Goal: Transaction & Acquisition: Purchase product/service

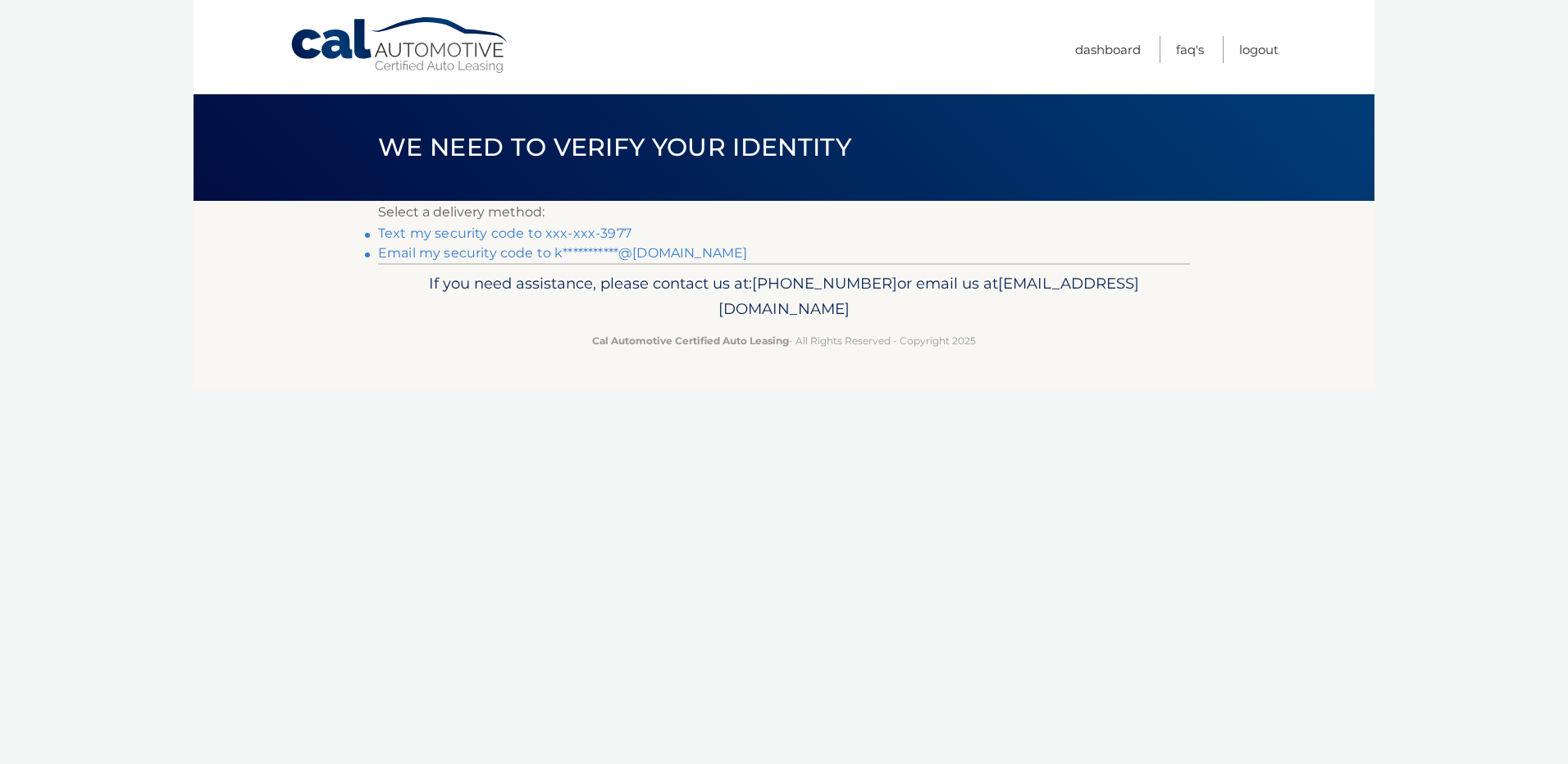
click at [597, 236] on link "Text my security code to xxx-xxx-3977" at bounding box center [505, 233] width 254 height 16
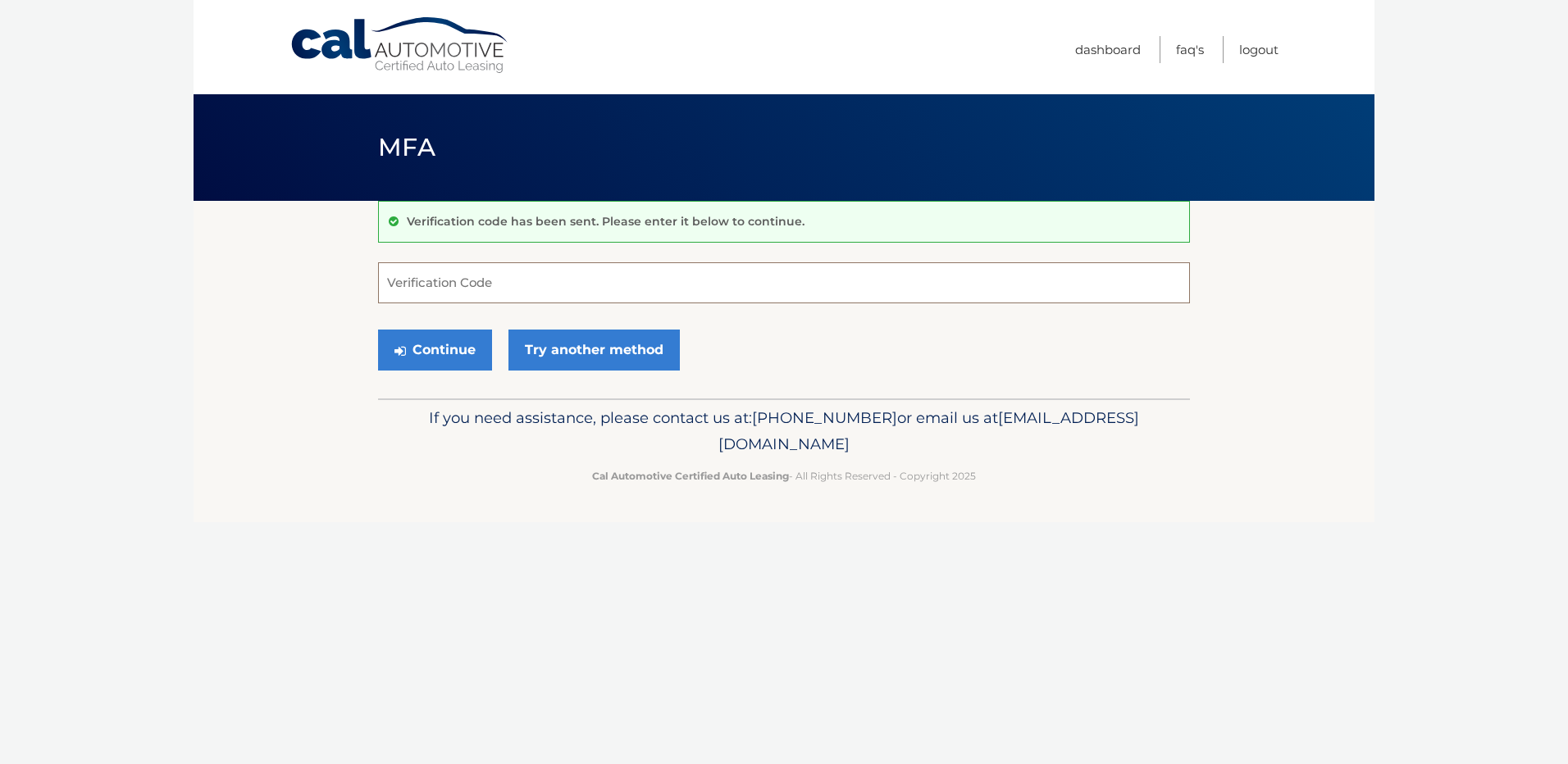
click at [481, 290] on input "Verification Code" at bounding box center [784, 283] width 812 height 41
type input "089066"
click at [442, 351] on button "Continue" at bounding box center [435, 350] width 114 height 41
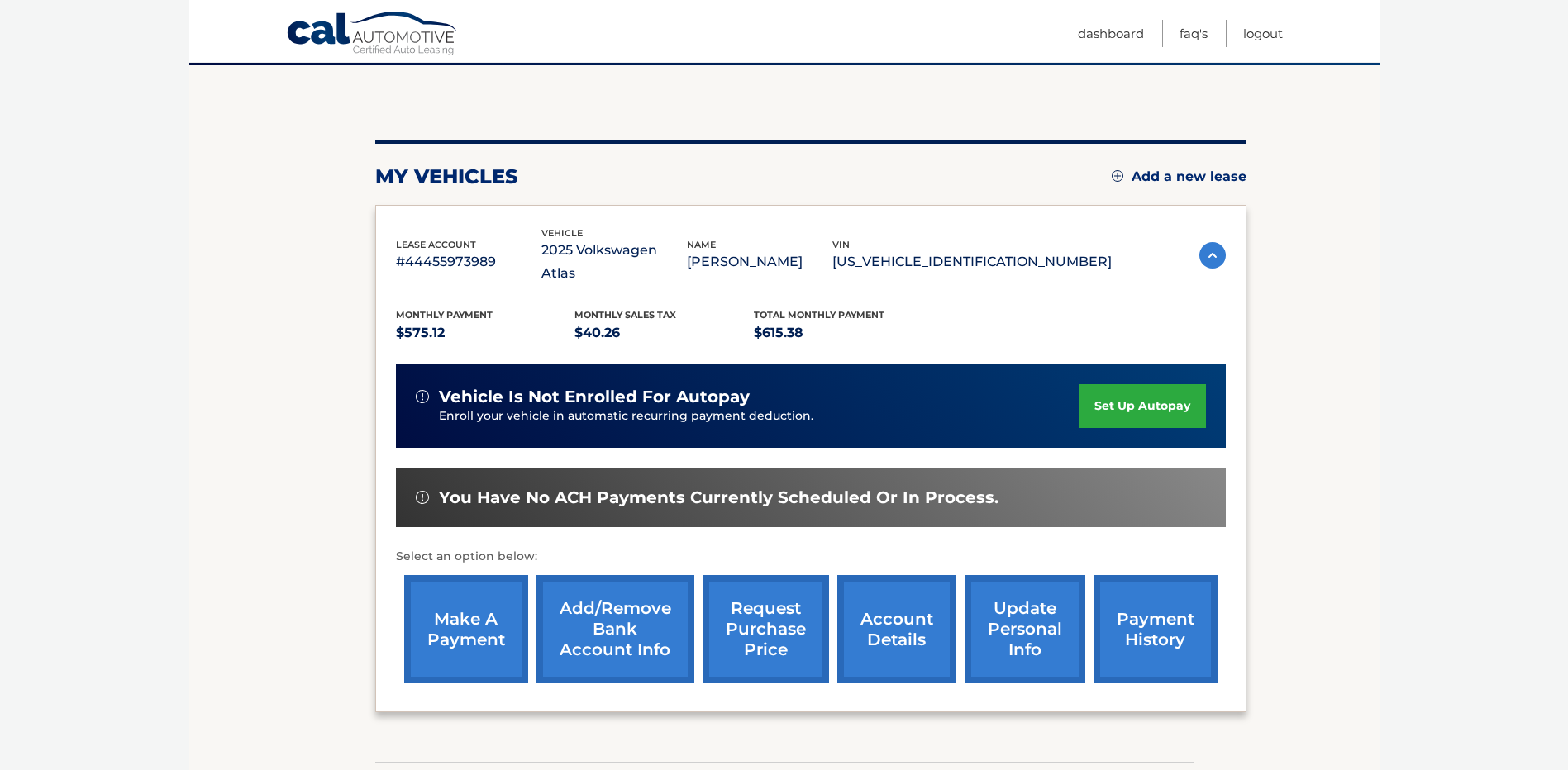
scroll to position [136, 0]
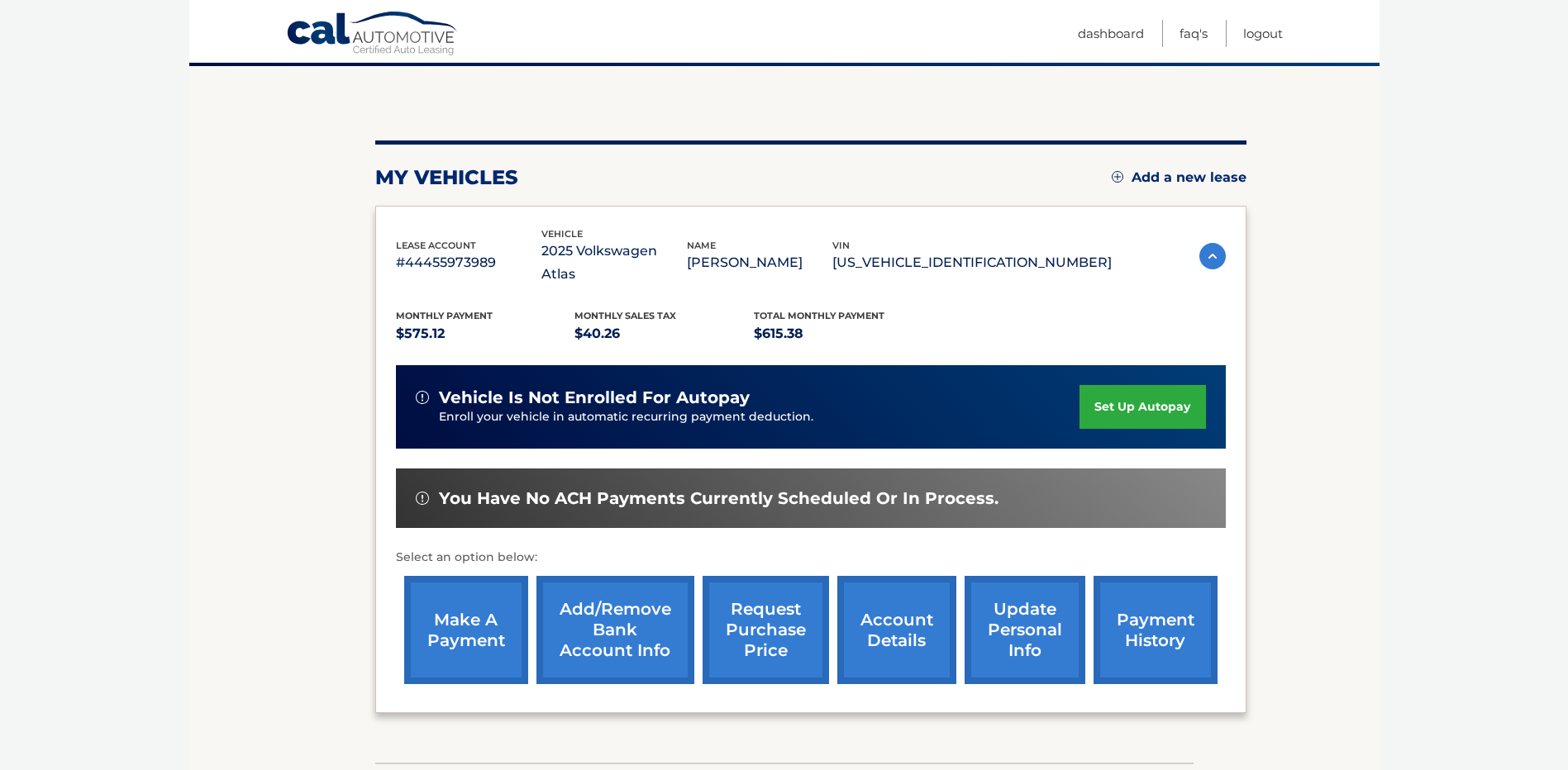
click at [1154, 608] on link "payment history" at bounding box center [1156, 630] width 124 height 109
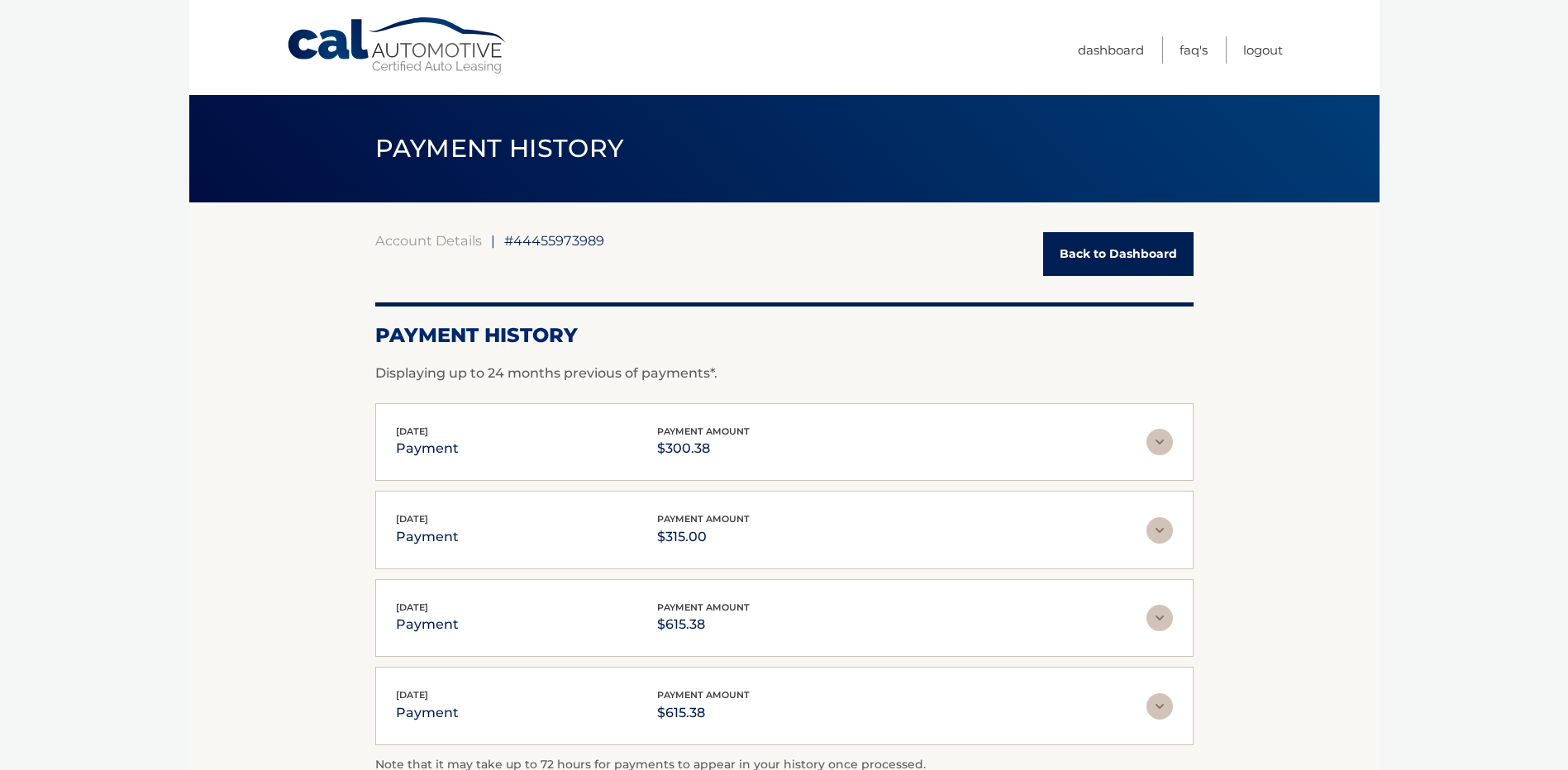
click at [1142, 255] on link "Back to Dashboard" at bounding box center [1118, 254] width 151 height 44
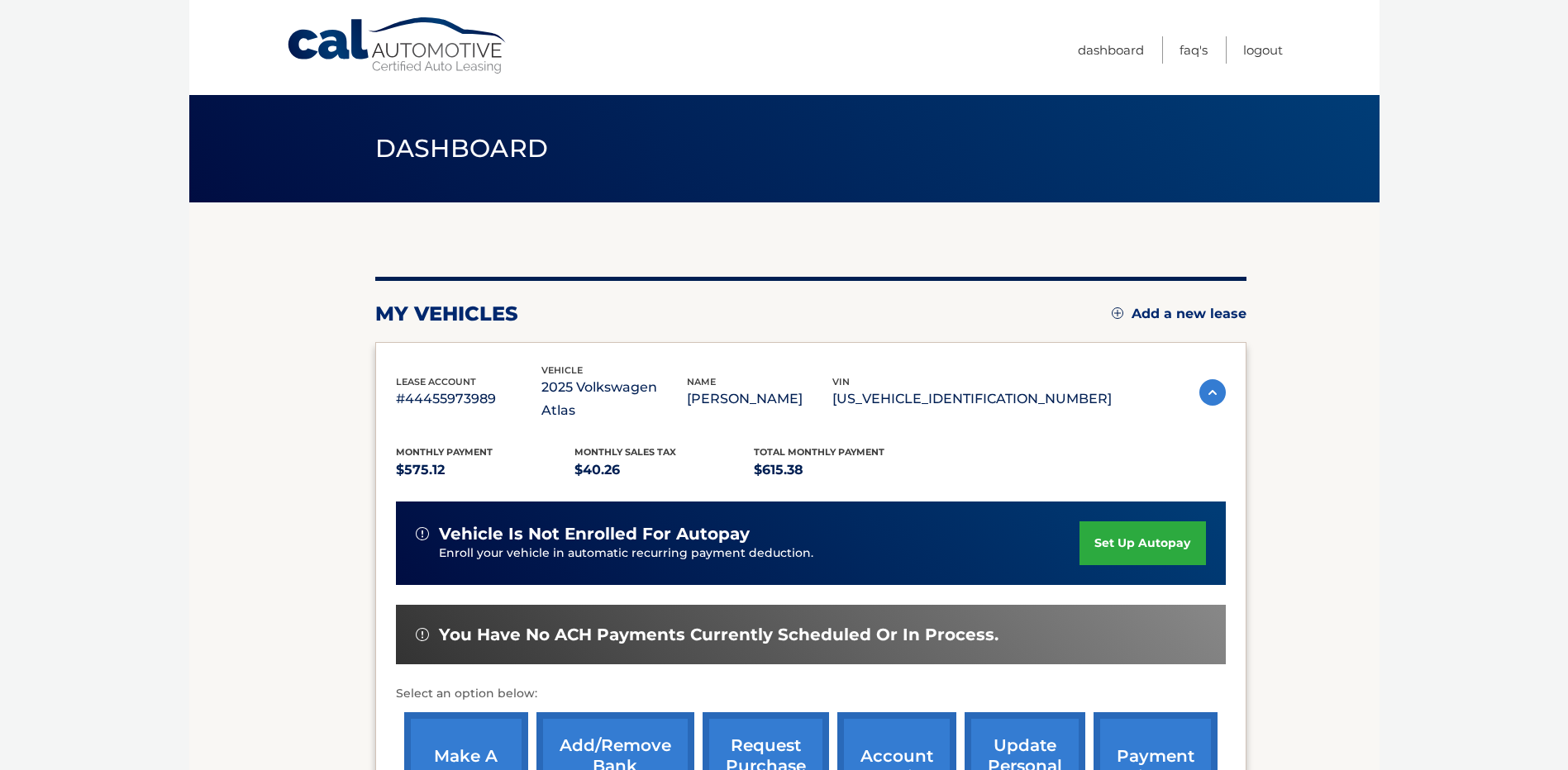
click at [486, 731] on link "make a payment" at bounding box center [466, 766] width 124 height 109
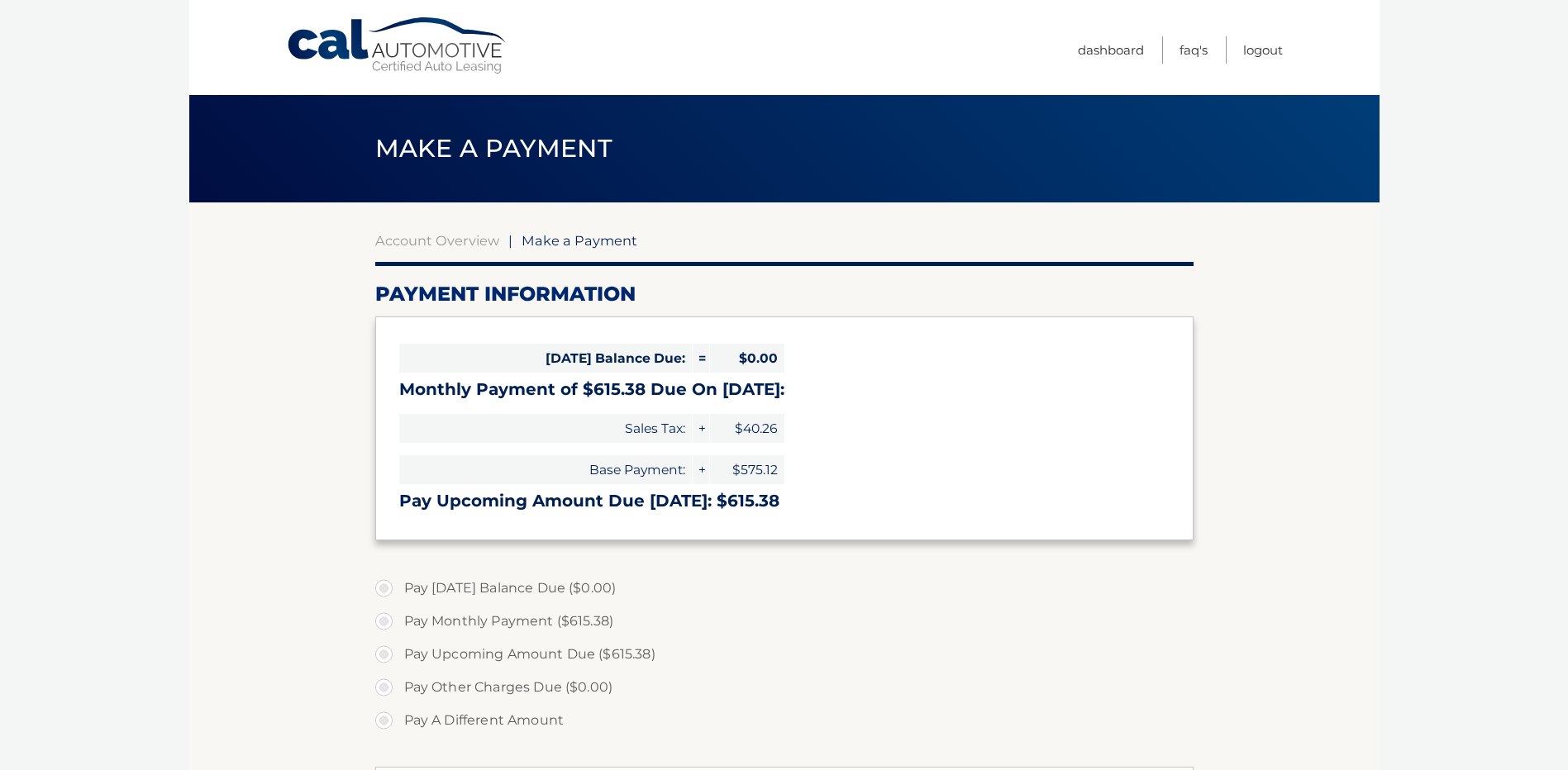
select select "Y2M4NGMxZWEtZmI4Ni00NjlhLWFhYTMtNjVkZDZkYjcyOWRl"
click at [423, 722] on label "Pay A Different Amount" at bounding box center [784, 721] width 819 height 33
click at [399, 722] on input "Pay A Different Amount" at bounding box center [390, 717] width 16 height 26
radio input "true"
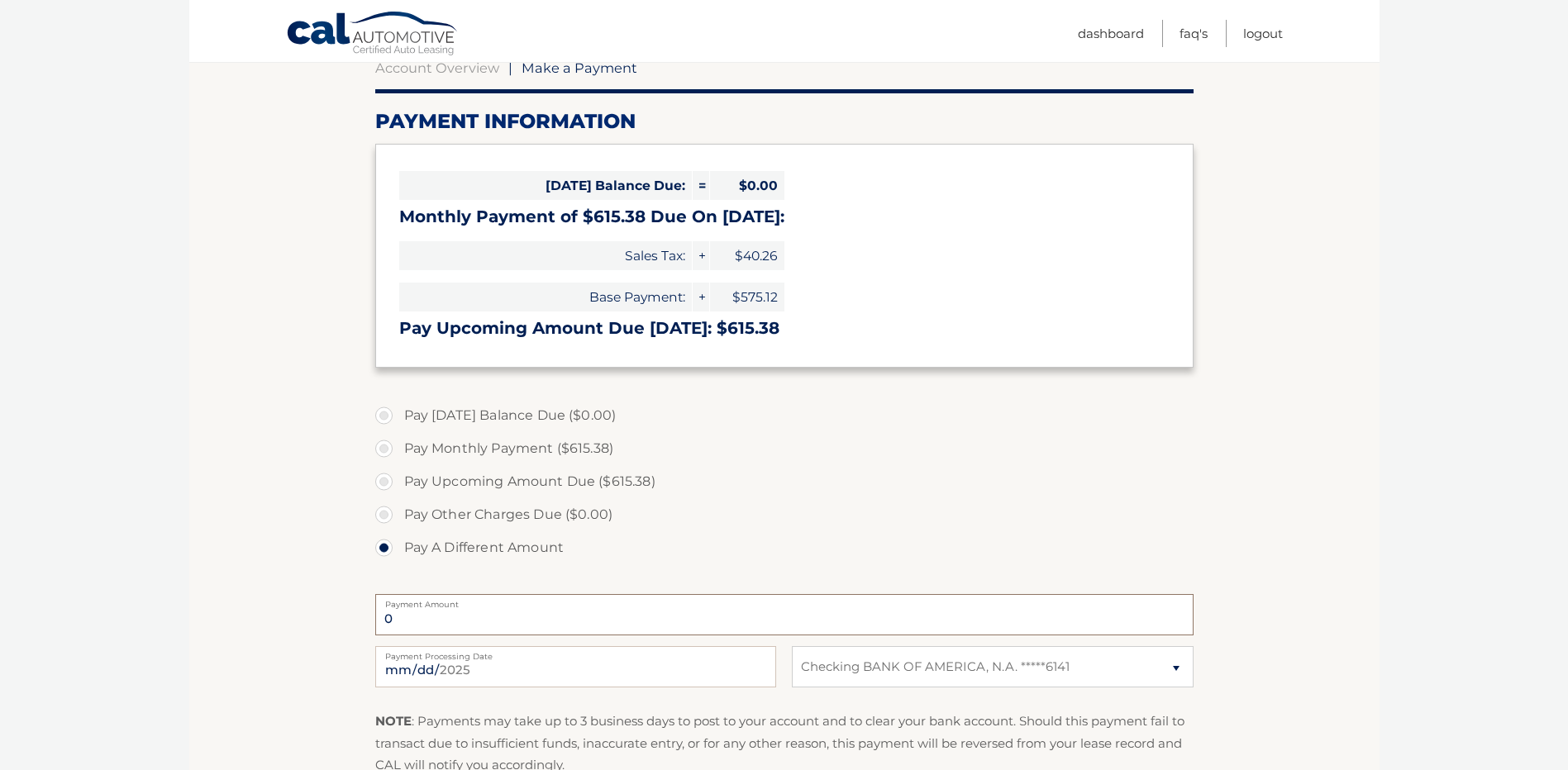
scroll to position [188, 0]
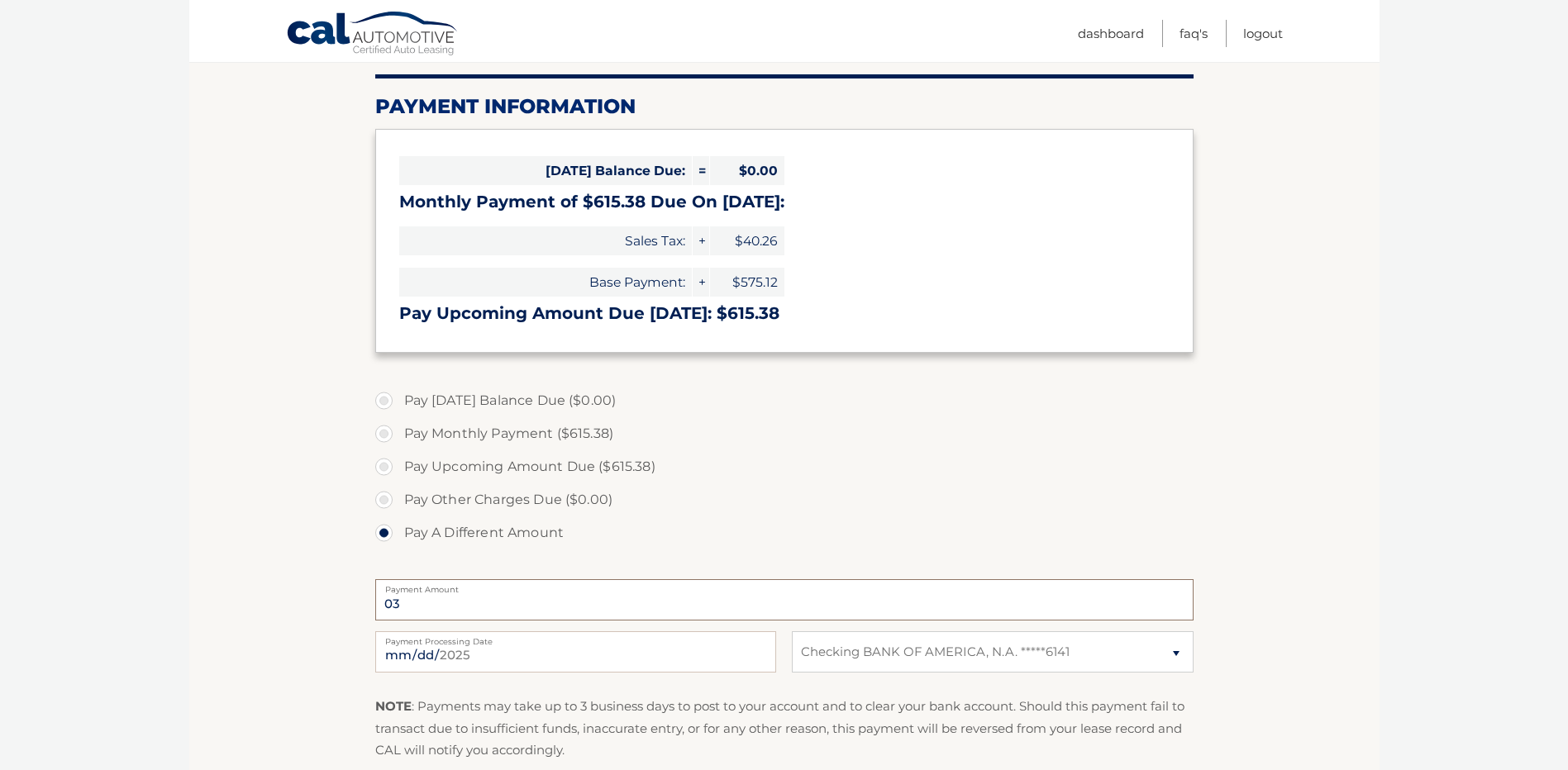
type input "0"
click at [441, 601] on input "300" at bounding box center [784, 600] width 819 height 41
type input "300.38"
click at [508, 654] on input "2025-09-17" at bounding box center [575, 652] width 401 height 41
type input "2025-10-01"
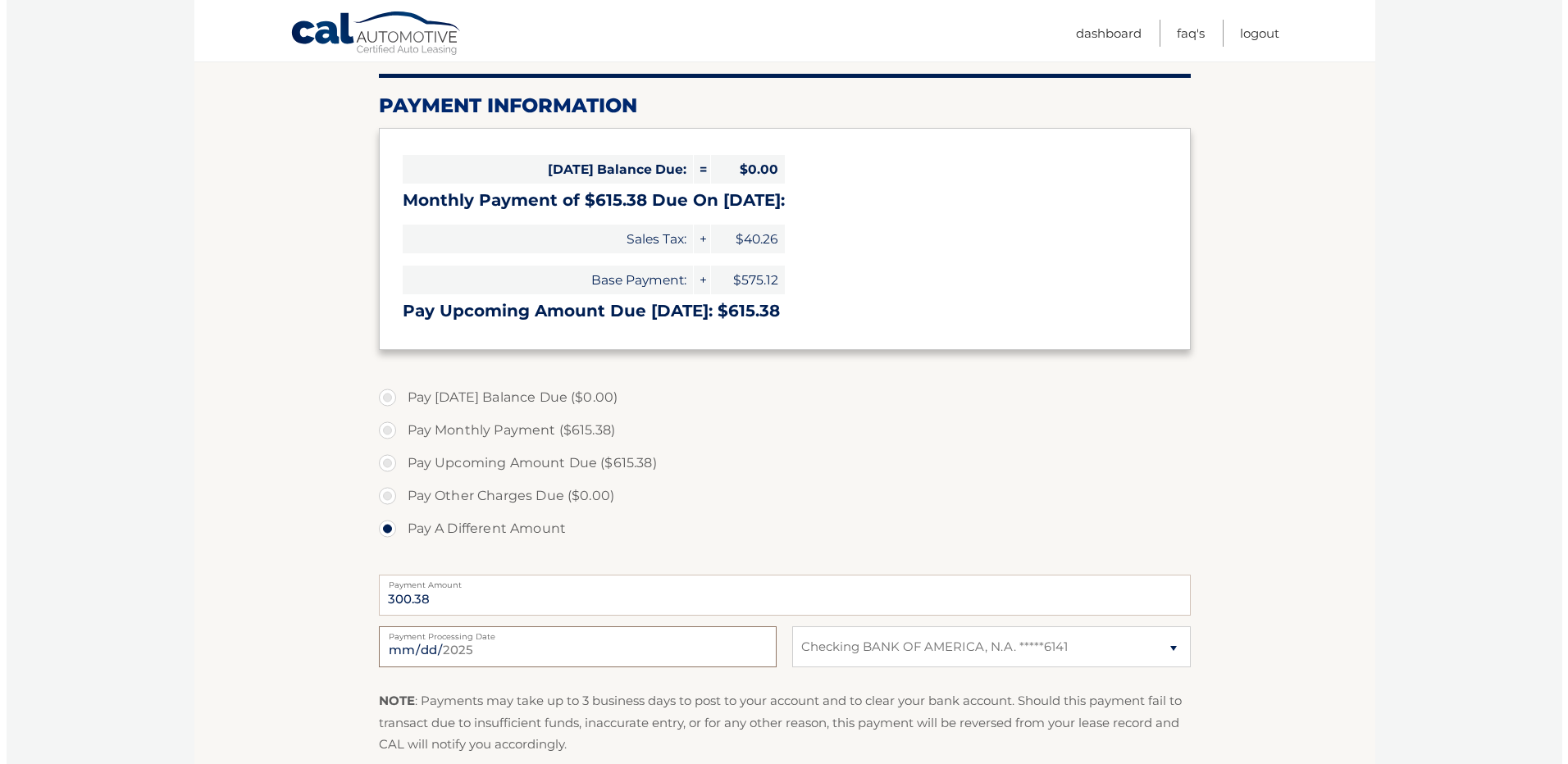
scroll to position [408, 0]
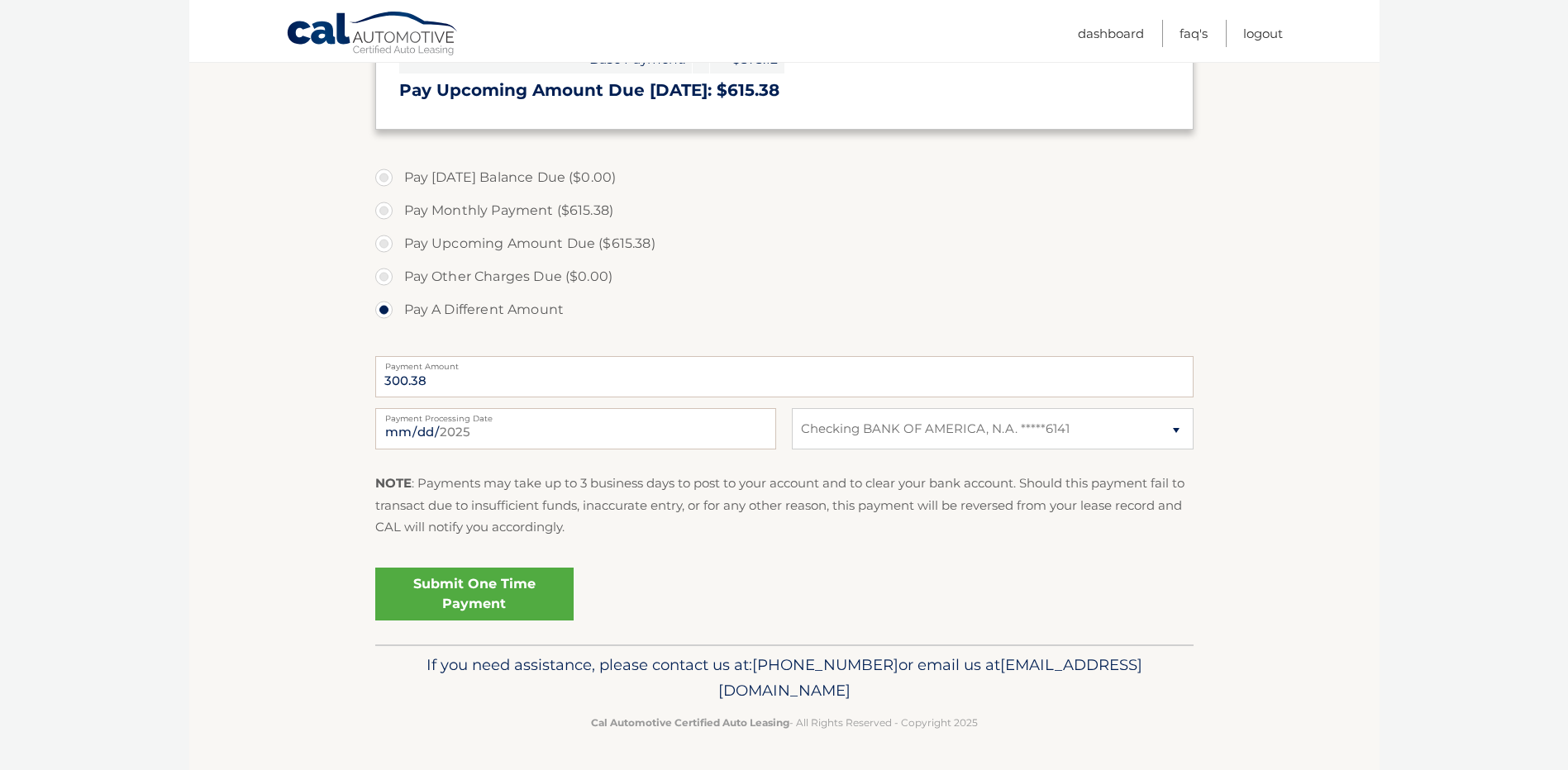
click at [461, 593] on link "Submit One Time Payment" at bounding box center [474, 594] width 198 height 53
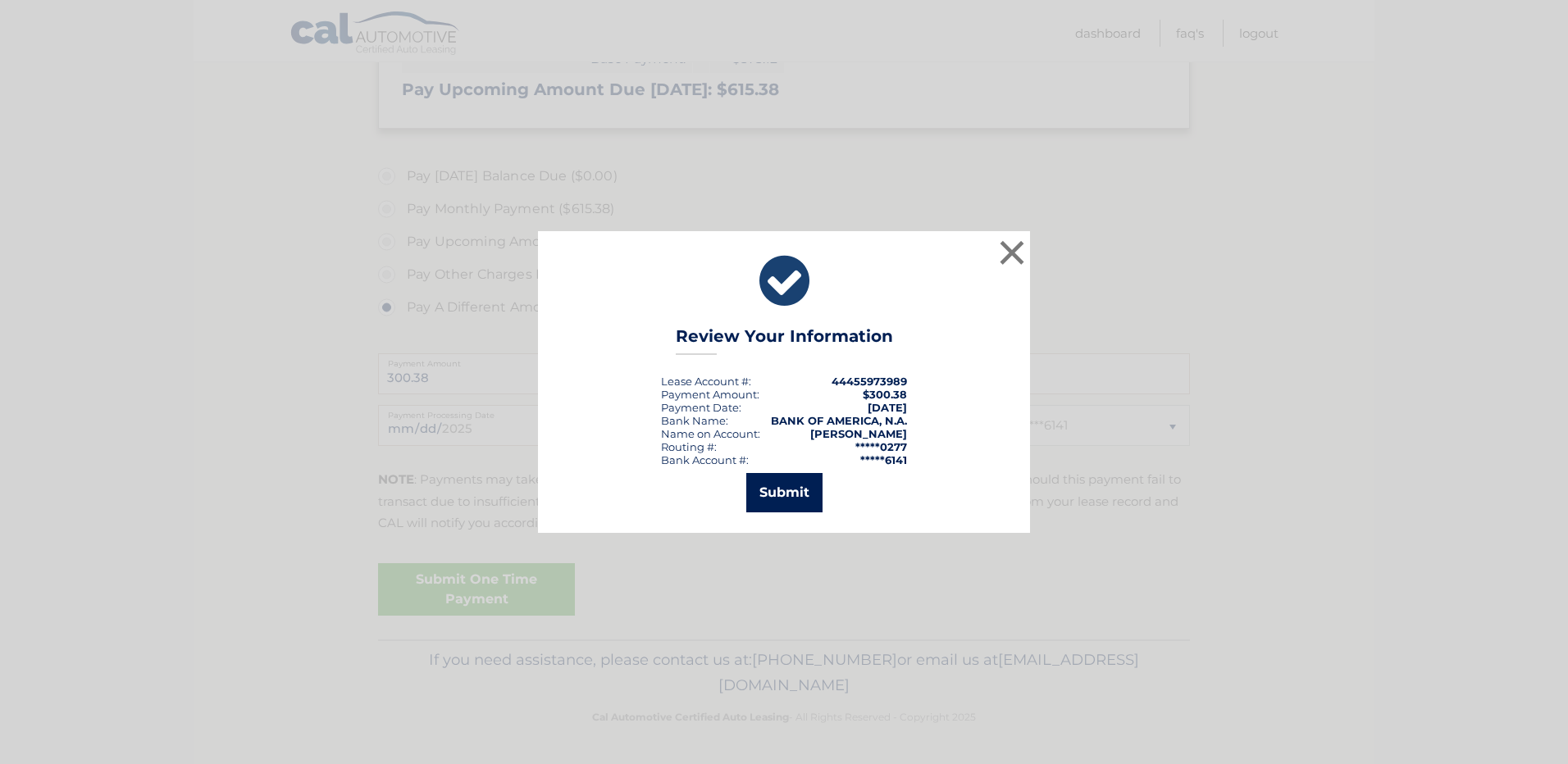
click at [792, 494] on button "Submit" at bounding box center [784, 492] width 77 height 39
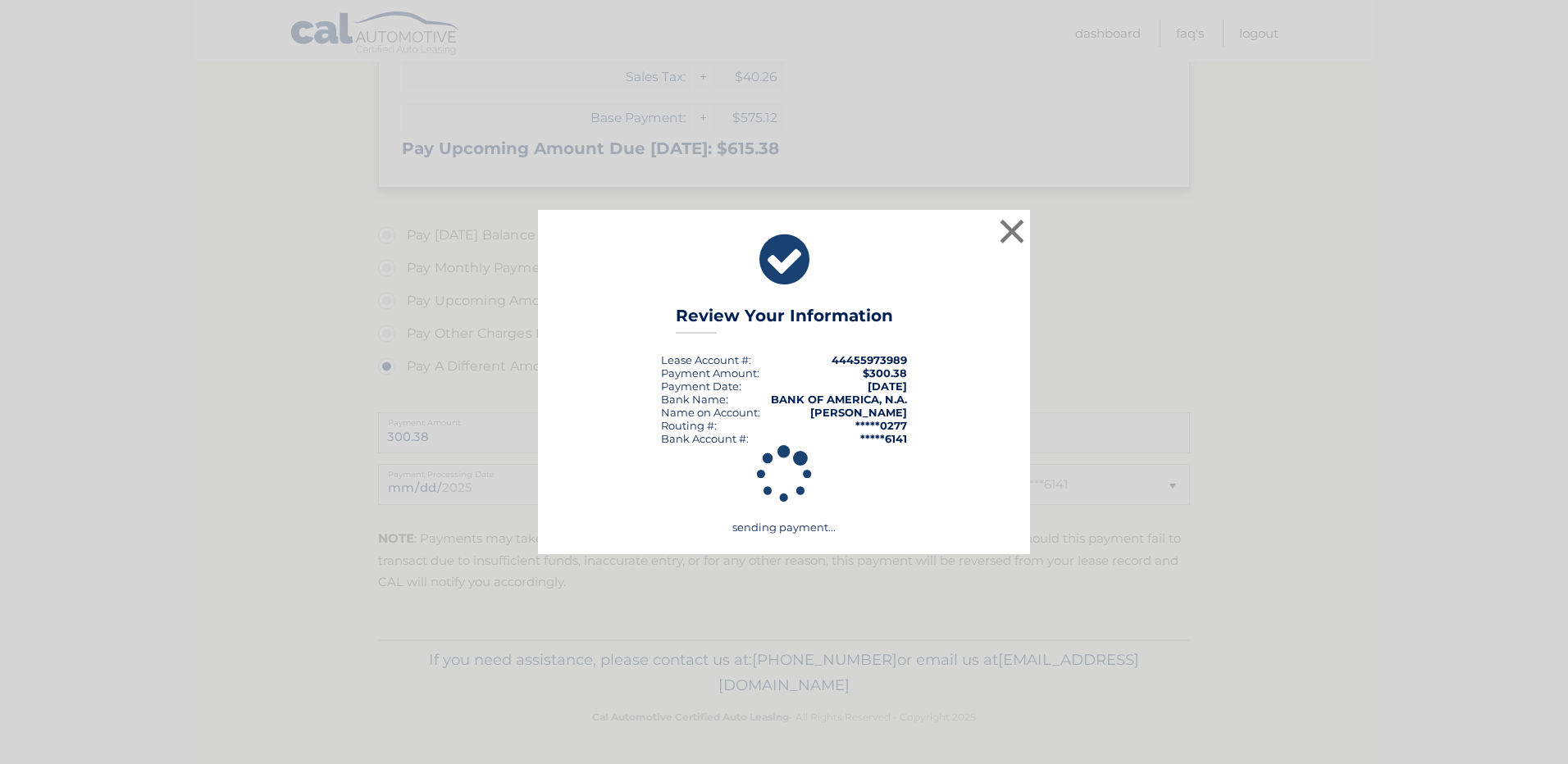
scroll to position [348, 0]
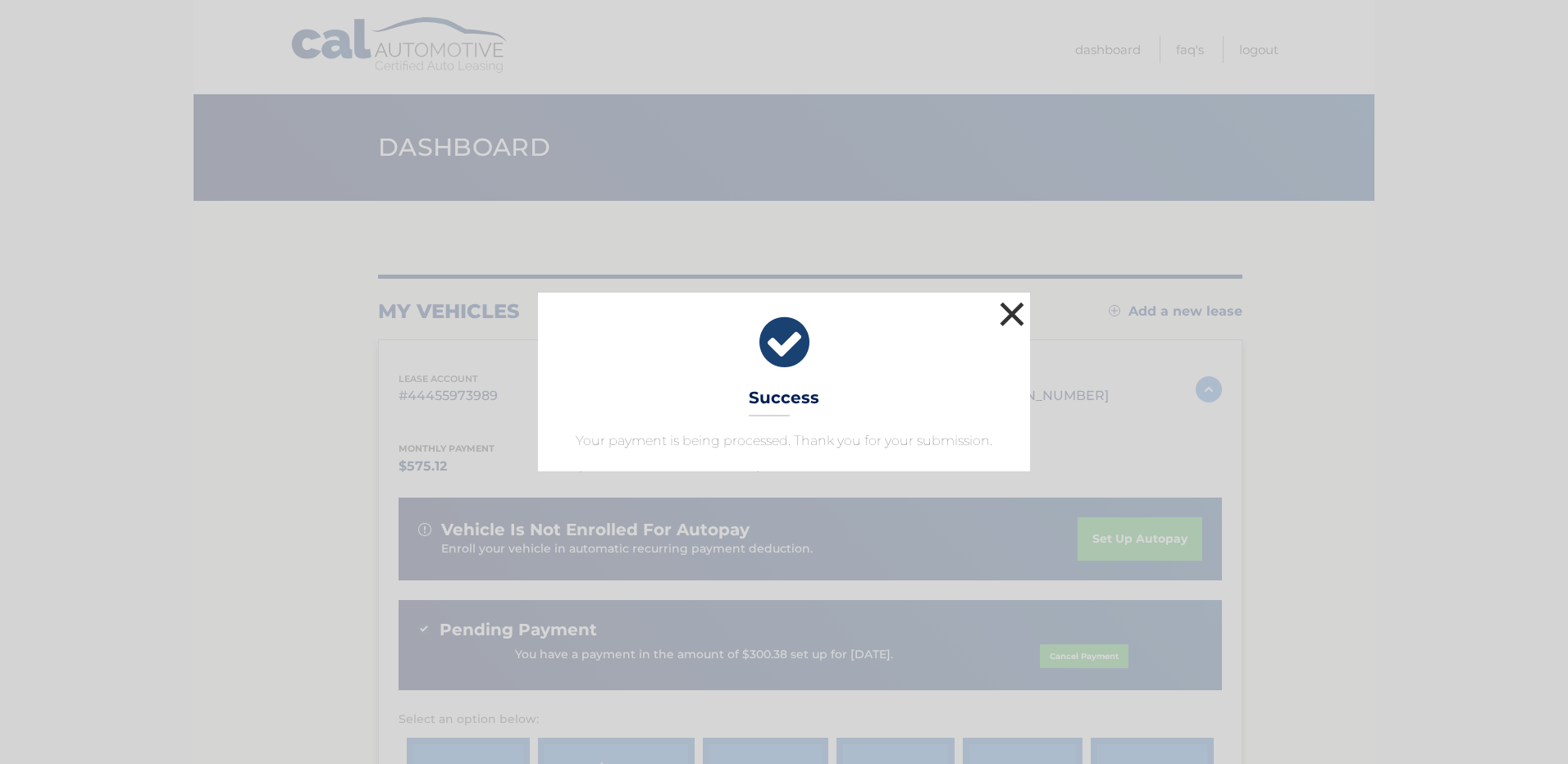
click at [1018, 306] on button "×" at bounding box center [1011, 313] width 33 height 33
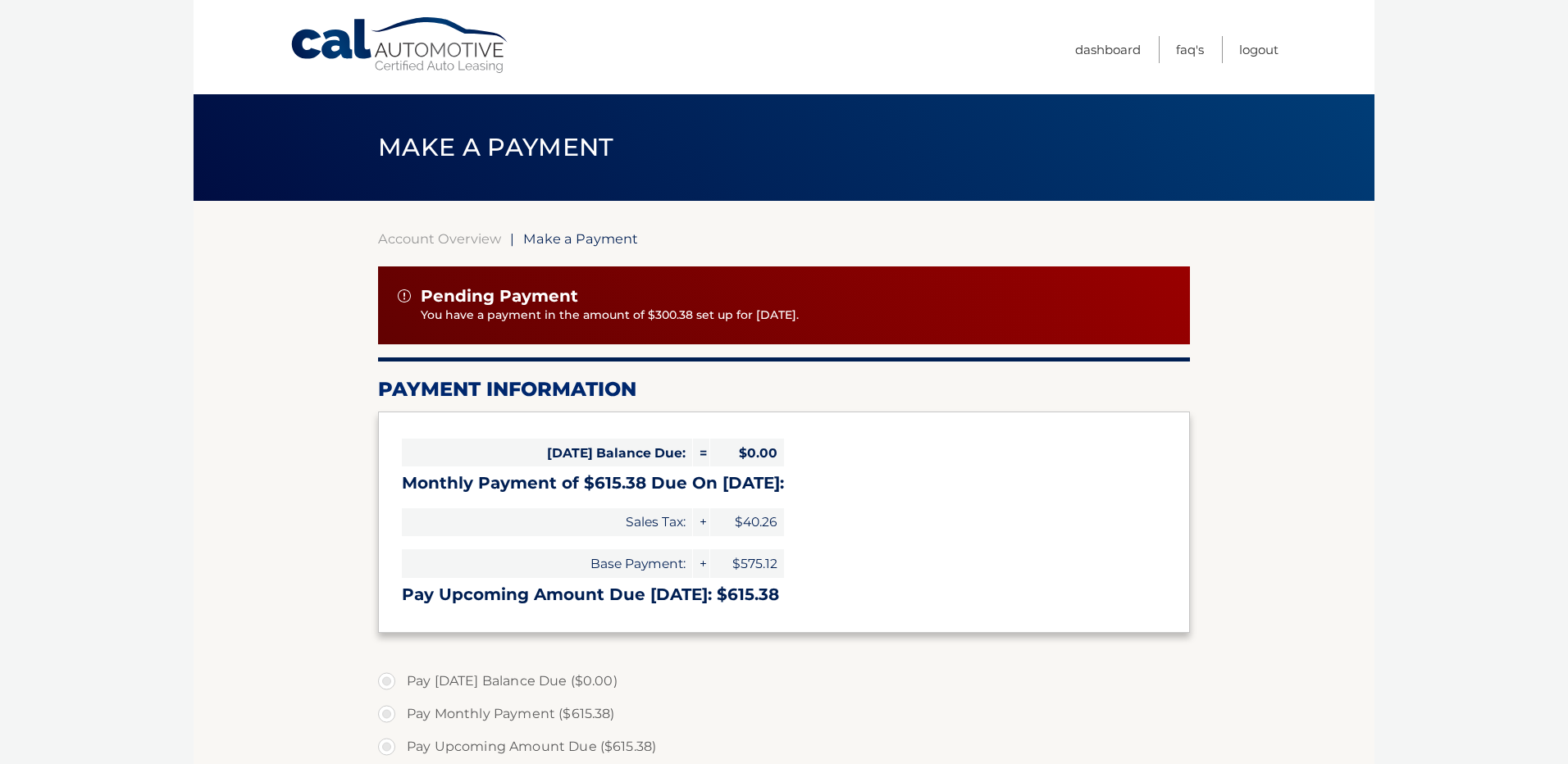
select select "Y2M4NGMxZWEtZmI4Ni00NjlhLWFhYTMtNjVkZDZkYjcyOWRl"
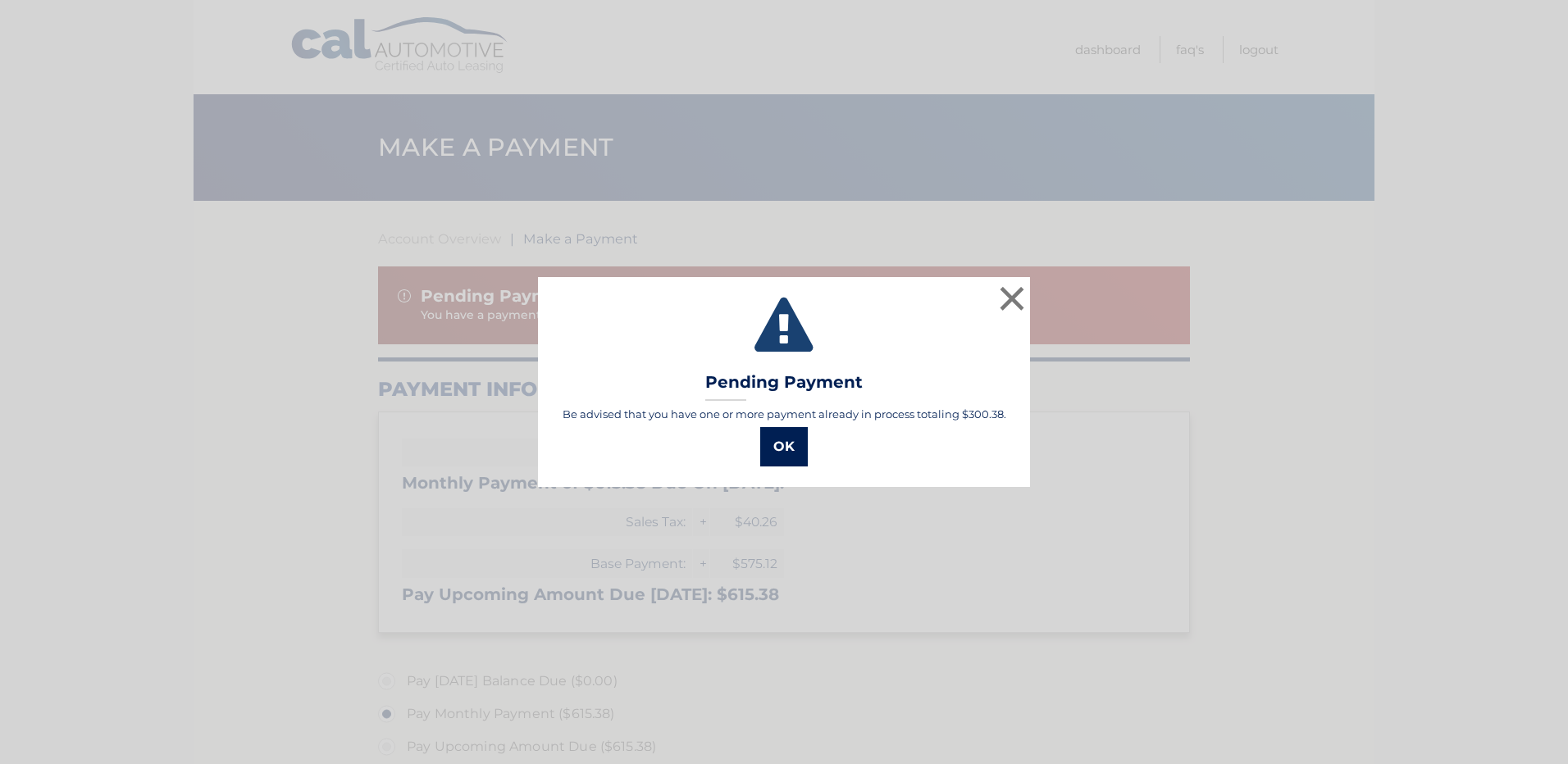
click at [793, 440] on button "OK" at bounding box center [784, 447] width 47 height 39
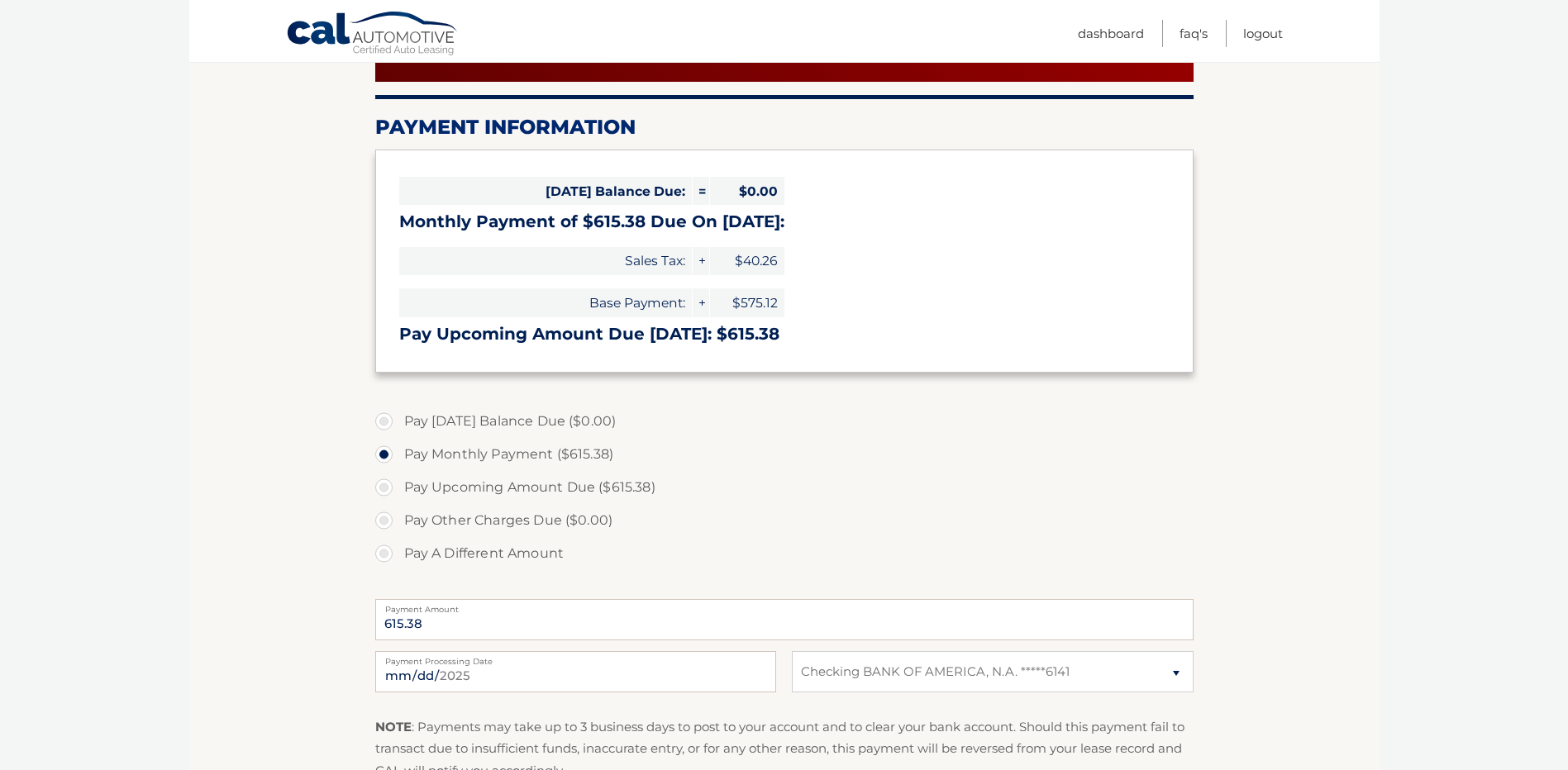
scroll to position [267, 0]
click at [495, 555] on label "Pay A Different Amount" at bounding box center [784, 553] width 819 height 33
click at [399, 555] on input "Pay A Different Amount" at bounding box center [390, 549] width 16 height 26
radio input "true"
type input "315"
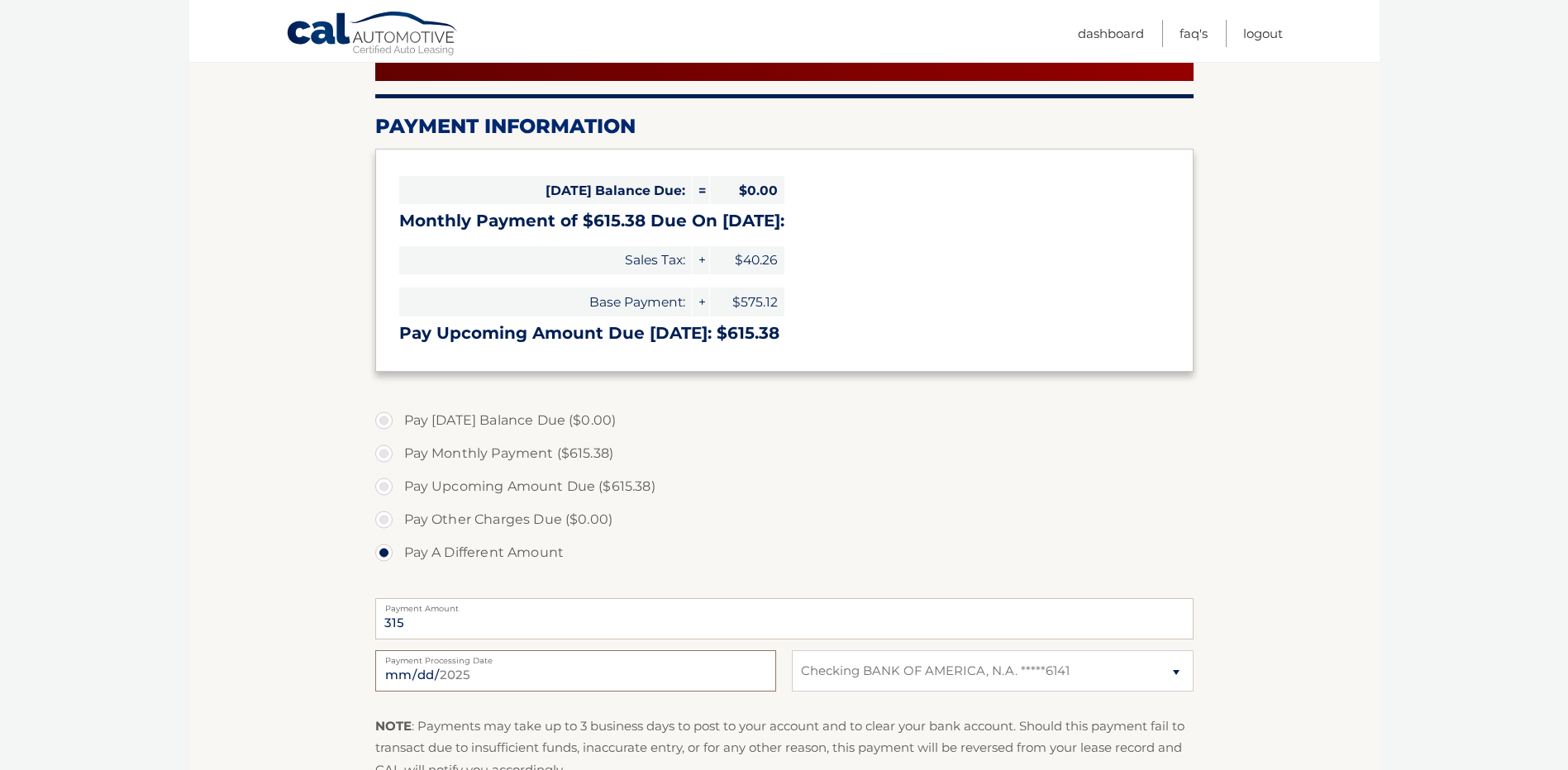
click at [523, 669] on input "[DATE]" at bounding box center [575, 671] width 401 height 41
type input "[DATE]"
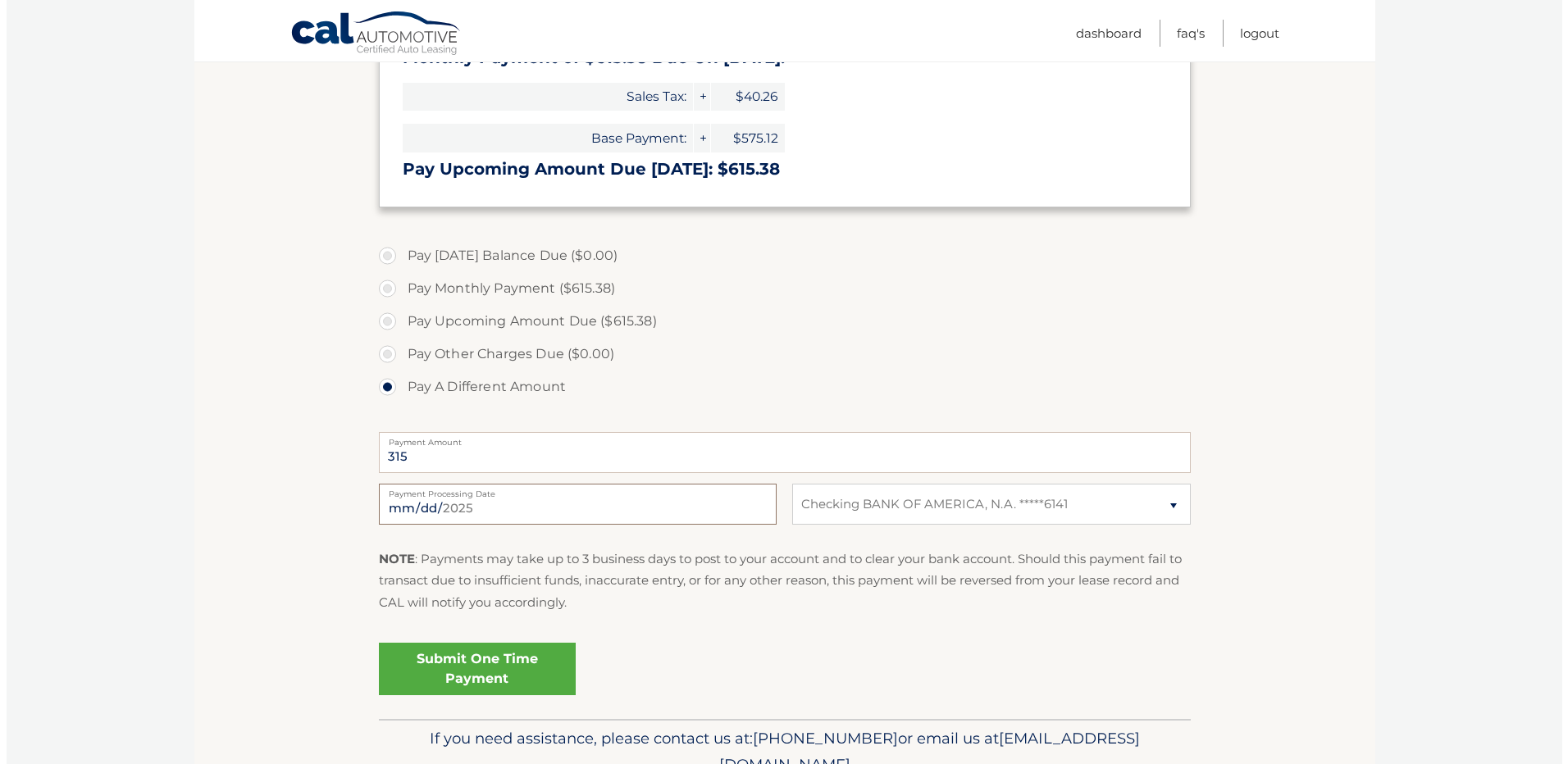
scroll to position [440, 0]
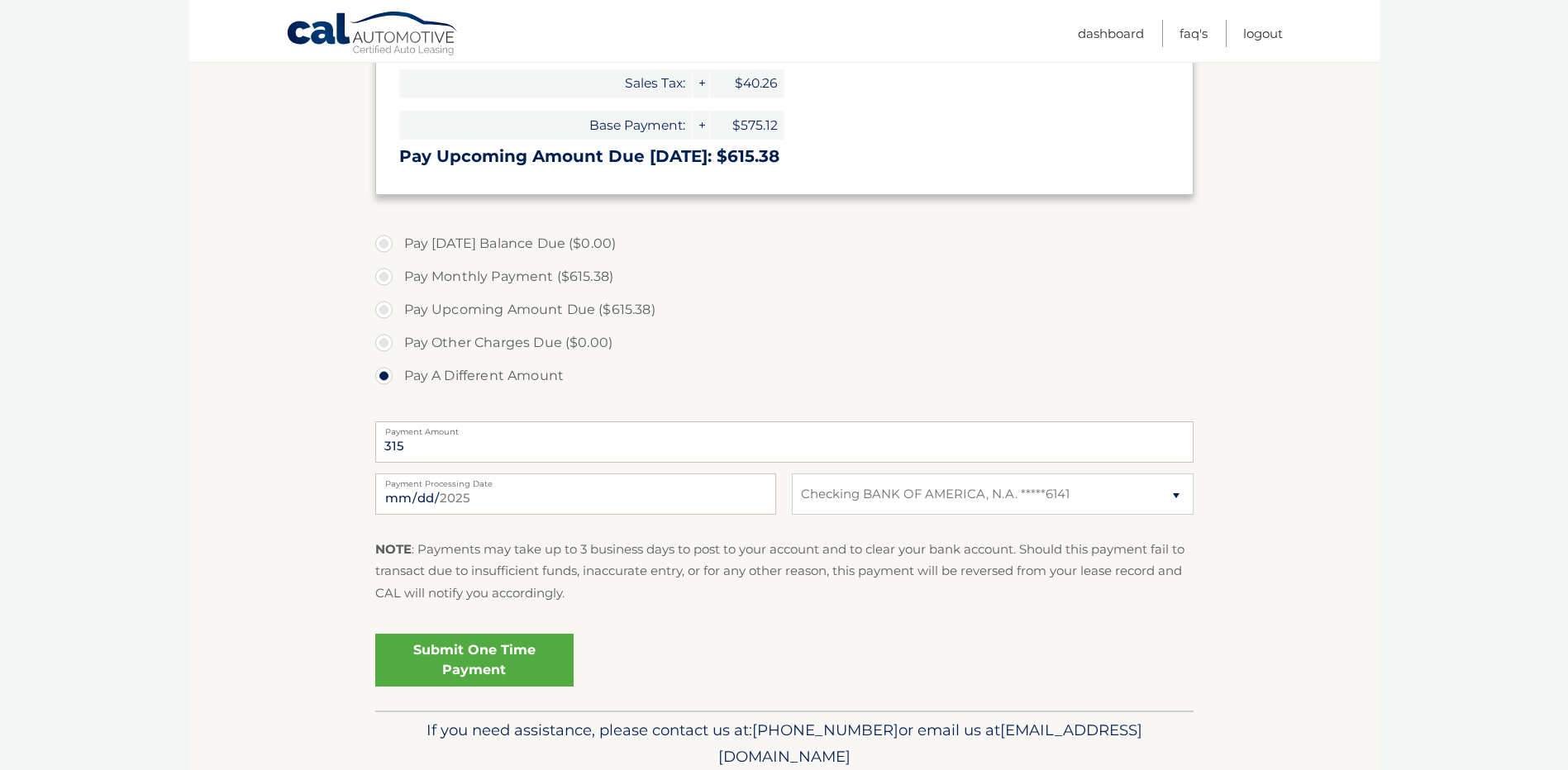
click at [484, 665] on link "Submit One Time Payment" at bounding box center [474, 660] width 198 height 53
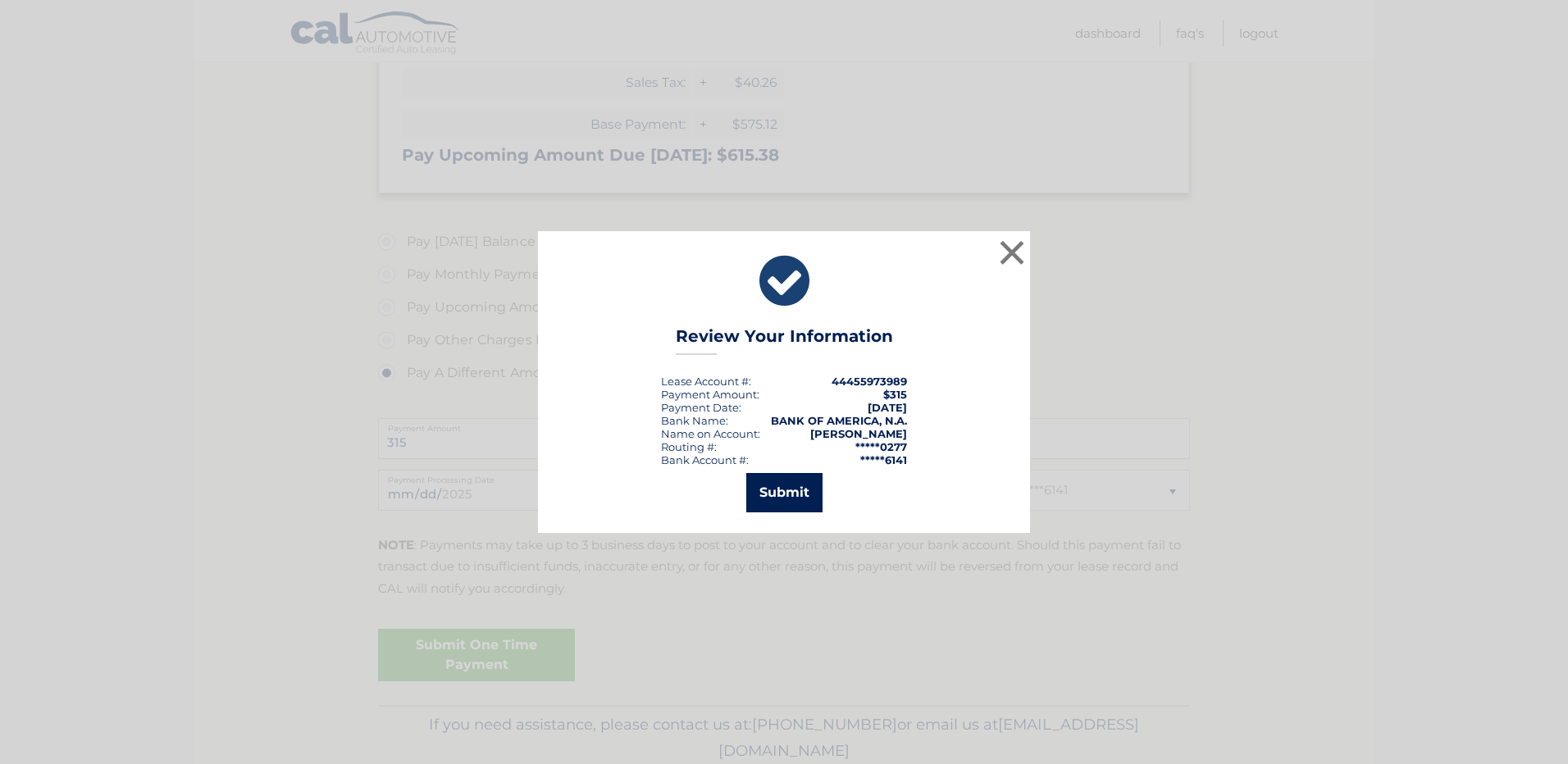
click at [785, 495] on button "Submit" at bounding box center [784, 492] width 77 height 39
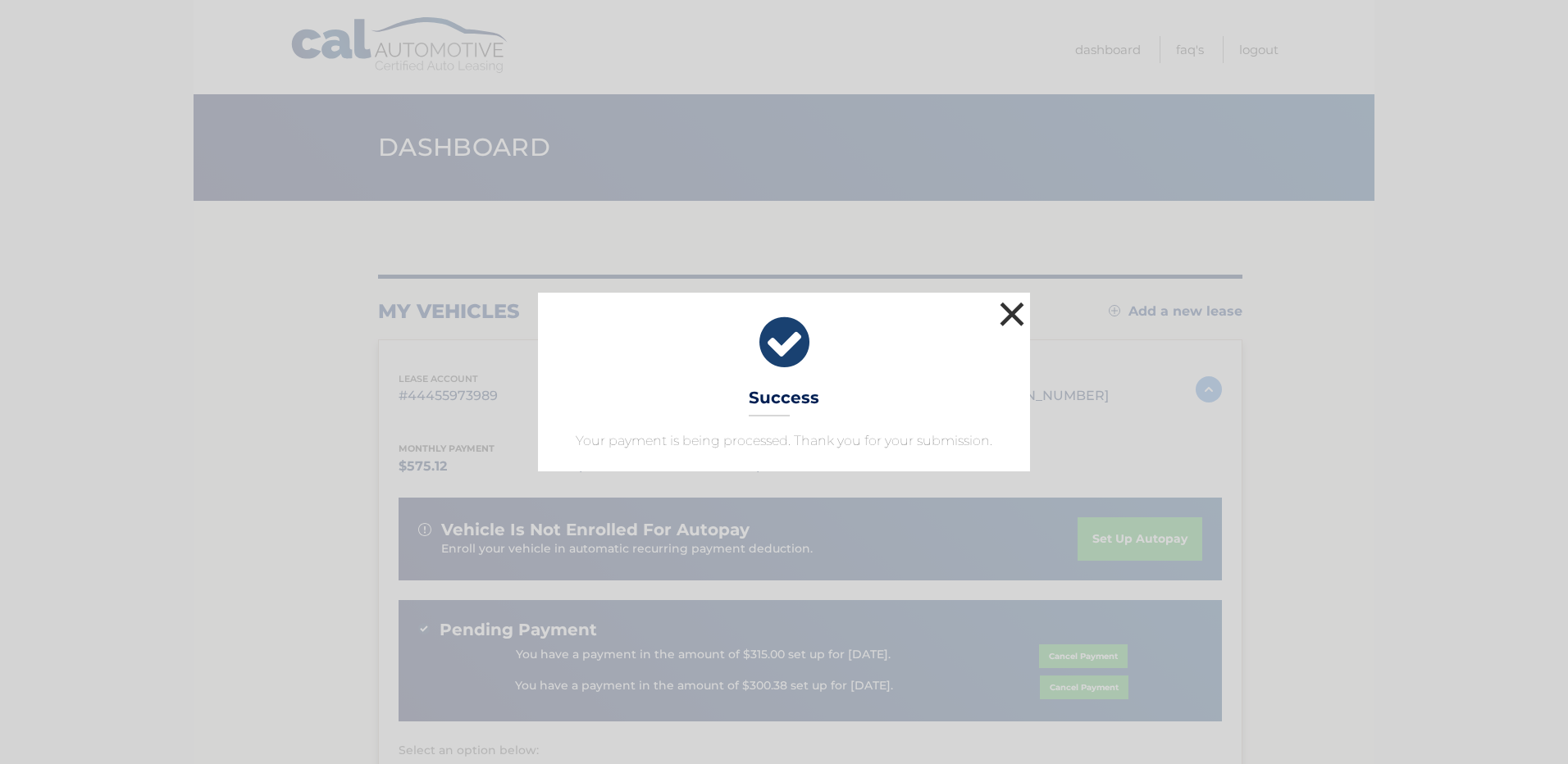
click at [1012, 313] on button "×" at bounding box center [1011, 313] width 33 height 33
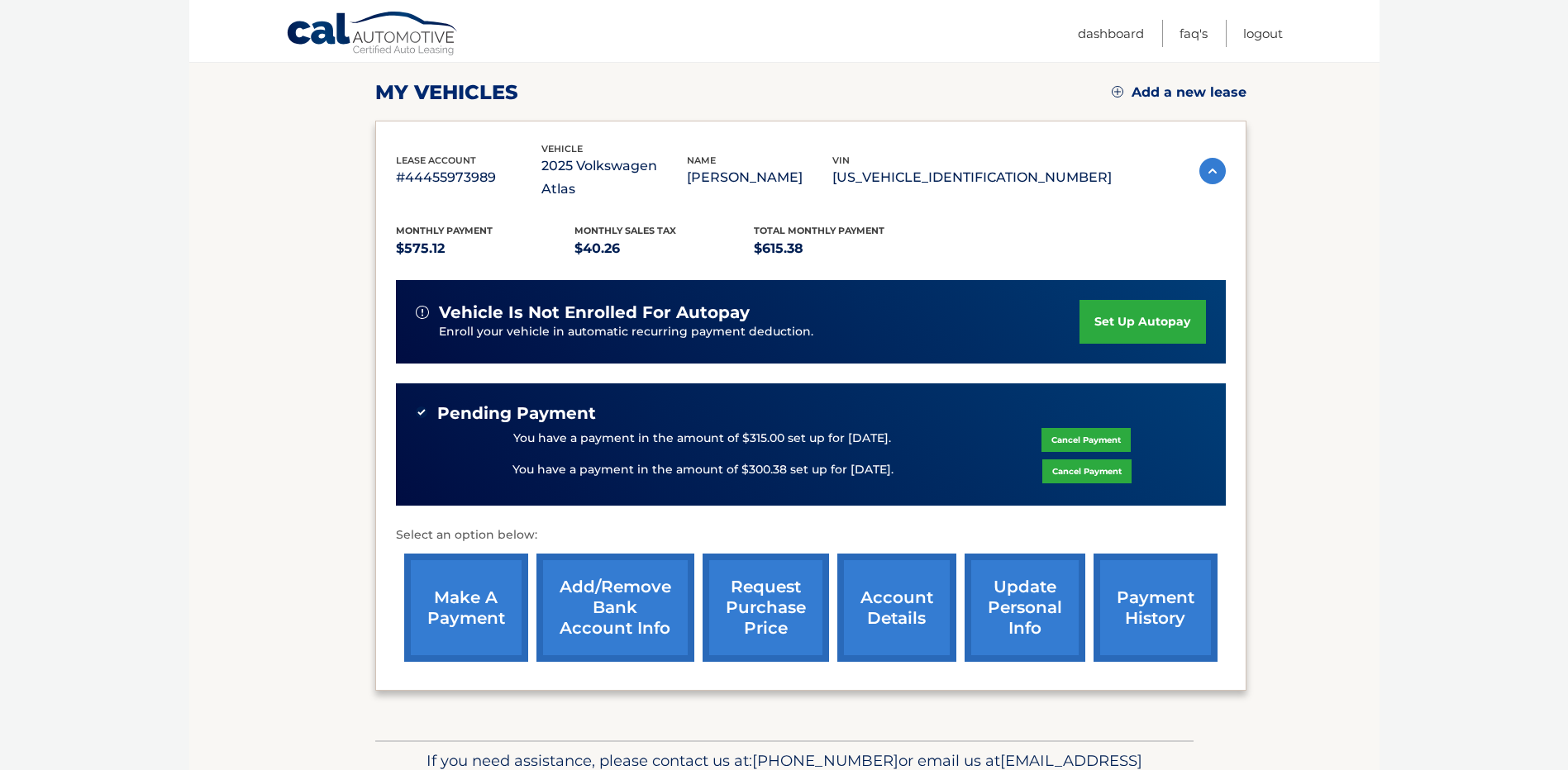
scroll to position [223, 0]
